Goal: Navigation & Orientation: Find specific page/section

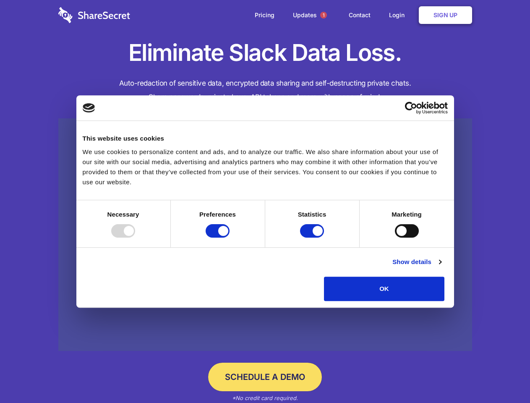
click at [135, 238] on div at bounding box center [123, 230] width 24 height 13
click at [230, 238] on input "Preferences" at bounding box center [218, 230] width 24 height 13
checkbox input "false"
click at [313, 238] on input "Statistics" at bounding box center [312, 230] width 24 height 13
checkbox input "false"
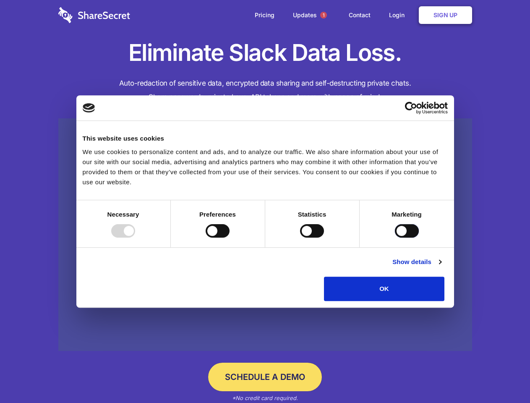
click at [395, 238] on input "Marketing" at bounding box center [407, 230] width 24 height 13
checkbox input "true"
click at [441, 267] on link "Show details" at bounding box center [417, 262] width 49 height 10
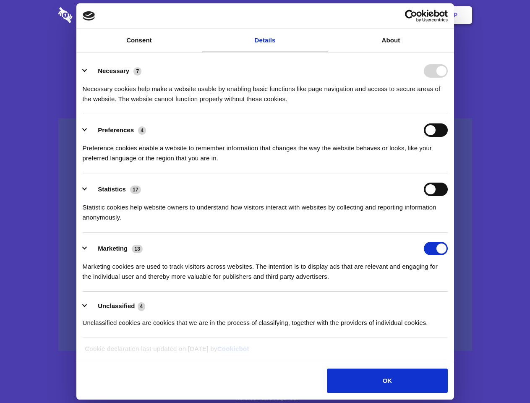
click at [448, 114] on li "Necessary 7 Necessary cookies help make a website usable by enabling basic func…" at bounding box center [265, 84] width 365 height 59
click at [323, 15] on span "1" at bounding box center [323, 15] width 7 height 7
